Goal: Navigation & Orientation: Go to known website

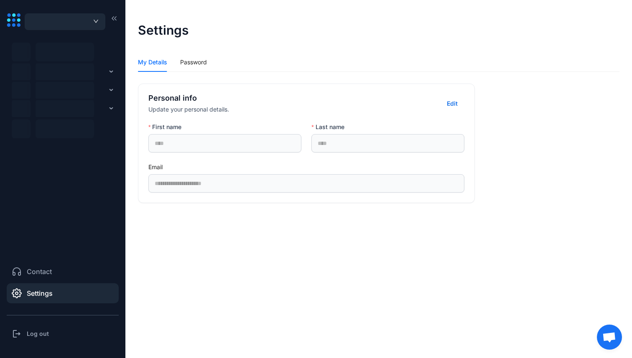
click at [31, 211] on h3 "Log out" at bounding box center [38, 334] width 22 height 8
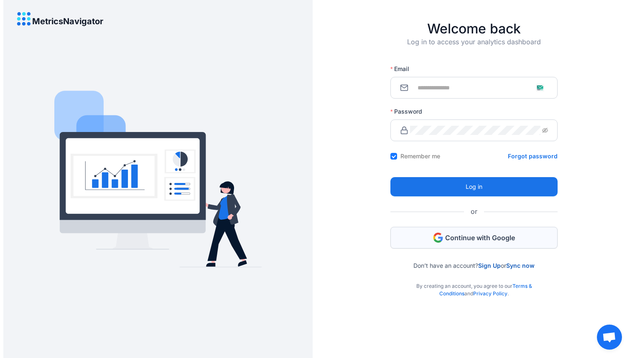
click at [478, 211] on button "Continue with Google" at bounding box center [473, 238] width 167 height 22
